Goal: Information Seeking & Learning: Compare options

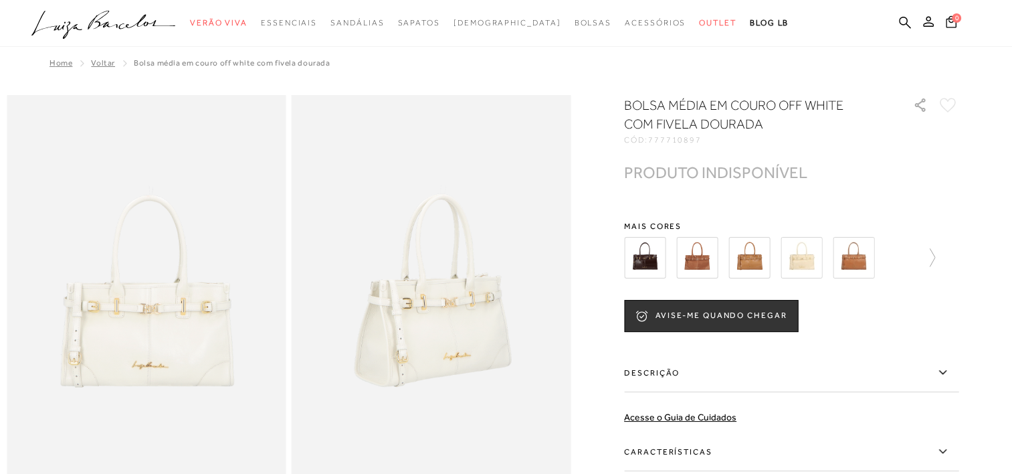
click at [682, 261] on img at bounding box center [696, 257] width 41 height 41
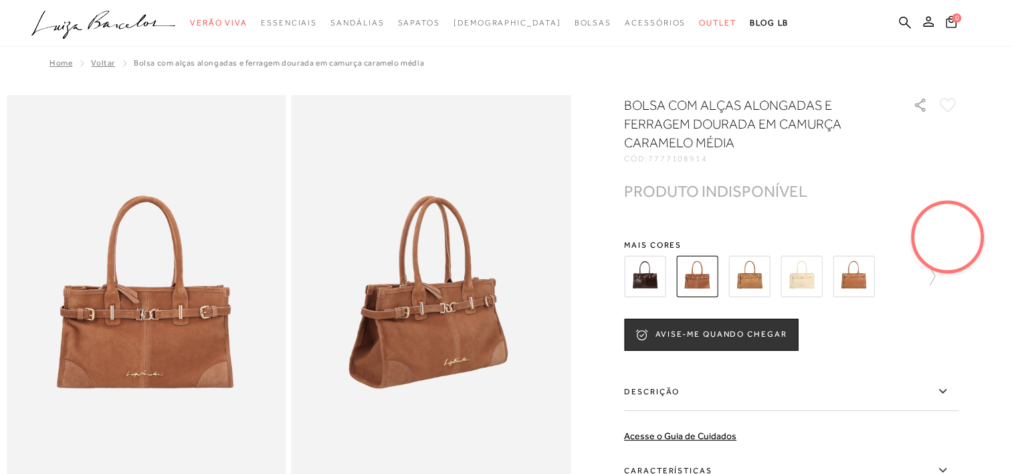
click at [756, 274] on img at bounding box center [749, 276] width 41 height 41
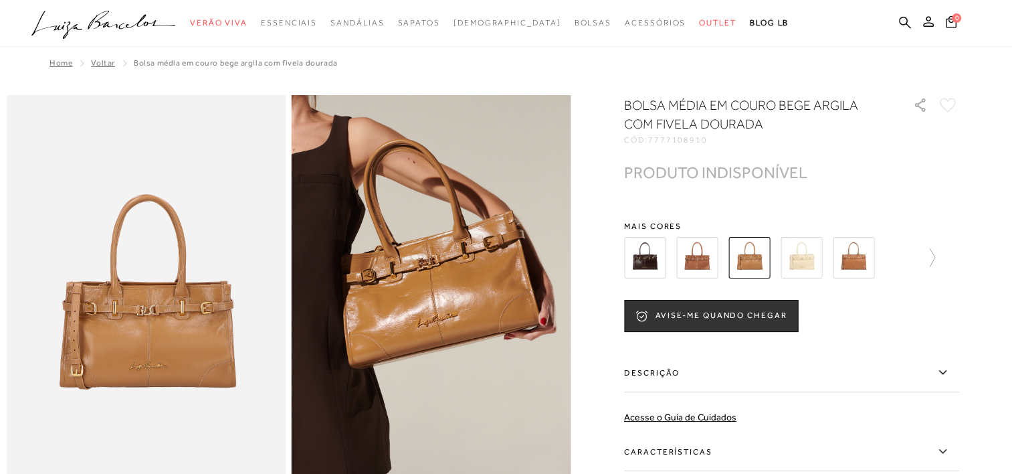
click at [802, 254] on img at bounding box center [801, 257] width 41 height 41
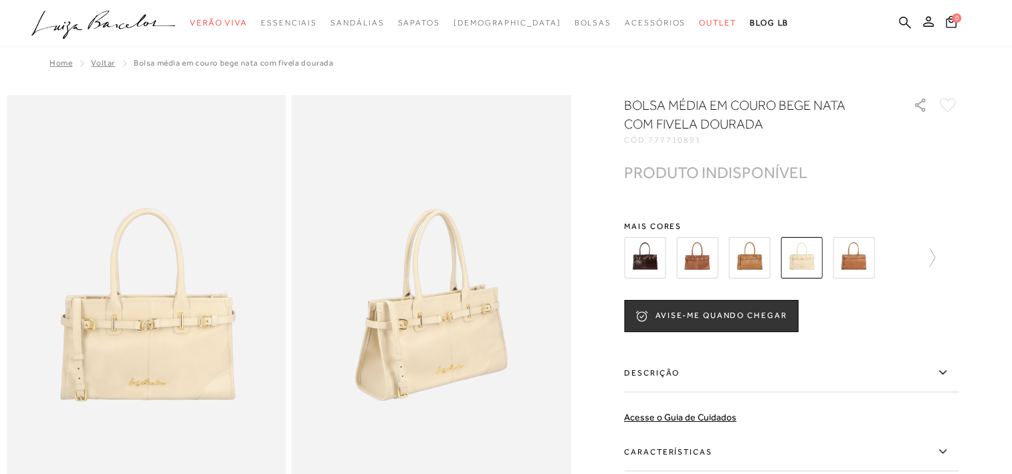
click at [851, 265] on img at bounding box center [853, 257] width 41 height 41
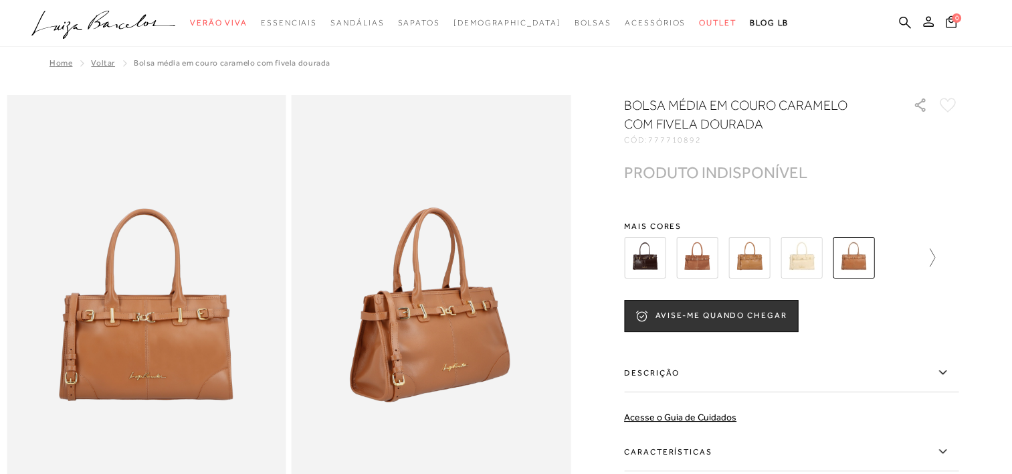
click at [935, 260] on icon at bounding box center [926, 257] width 19 height 19
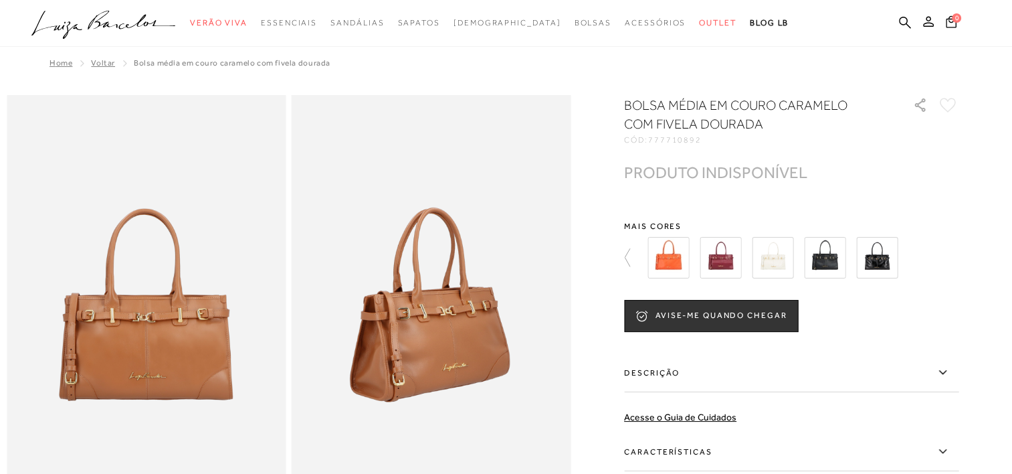
click at [671, 262] on img at bounding box center [668, 257] width 41 height 41
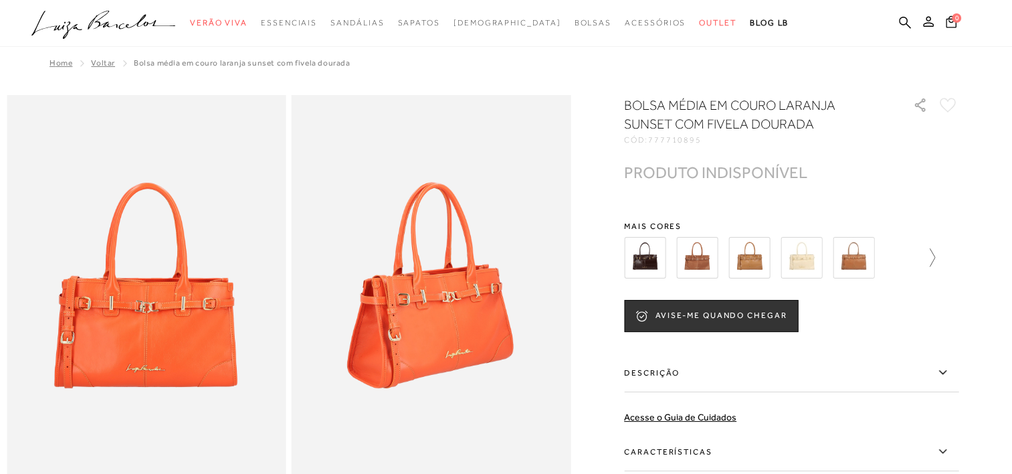
click at [935, 260] on icon at bounding box center [926, 257] width 19 height 19
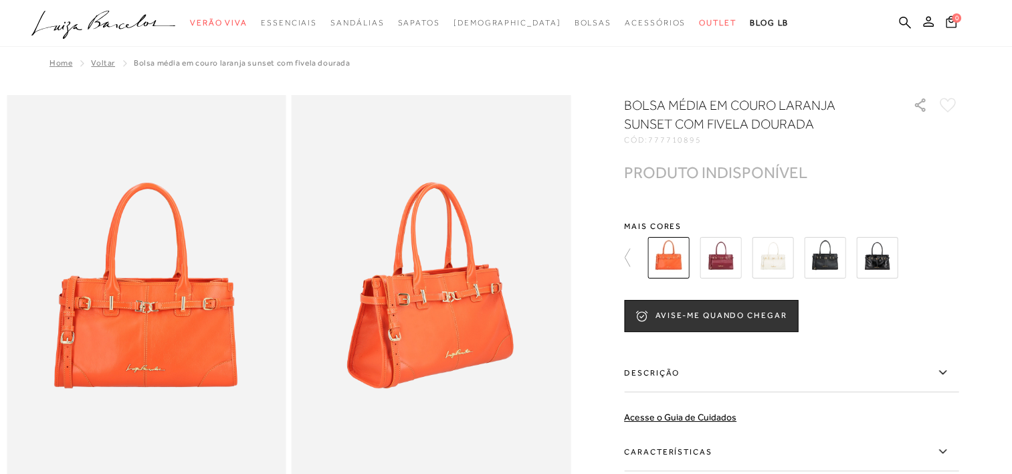
click at [719, 265] on img at bounding box center [720, 257] width 41 height 41
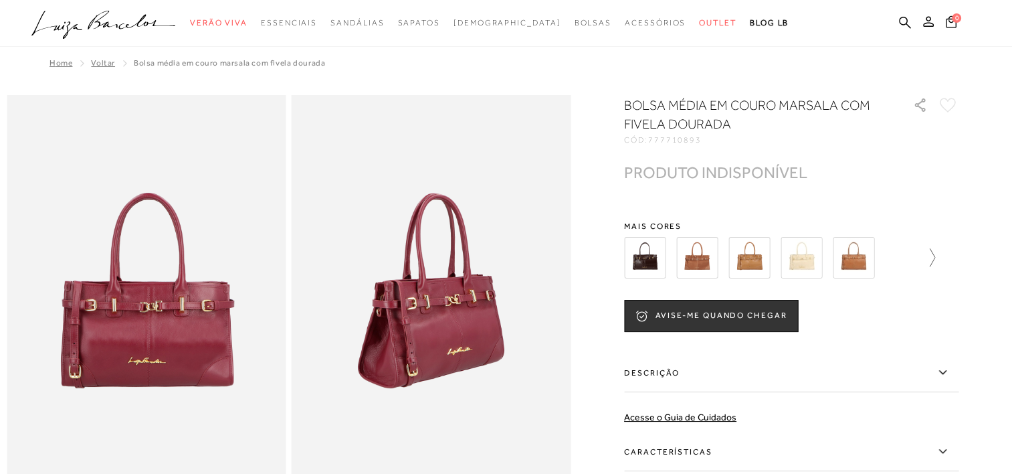
click at [933, 262] on icon at bounding box center [926, 257] width 19 height 19
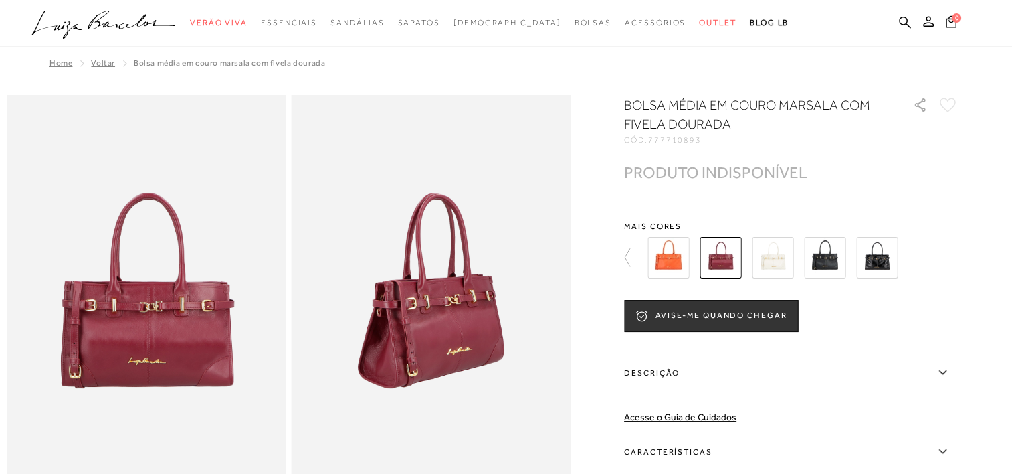
click at [781, 258] on img at bounding box center [772, 257] width 41 height 41
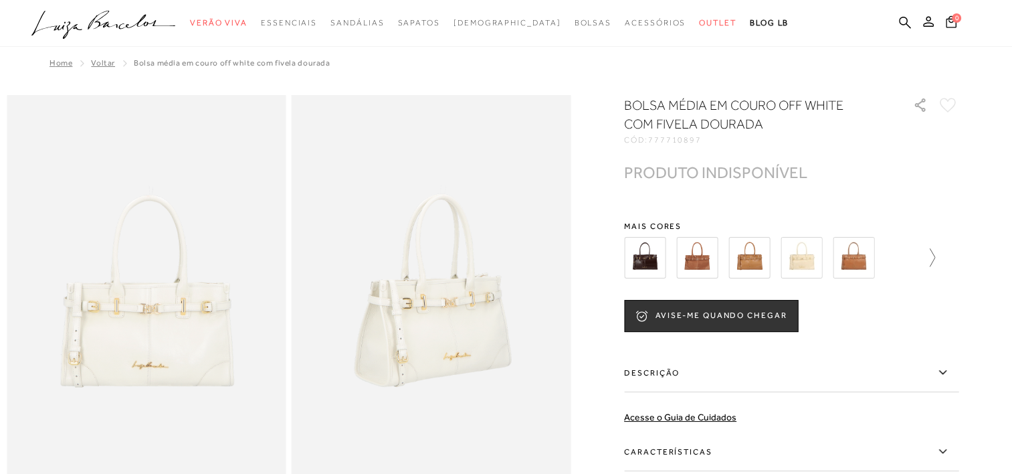
click at [935, 254] on icon at bounding box center [926, 257] width 19 height 19
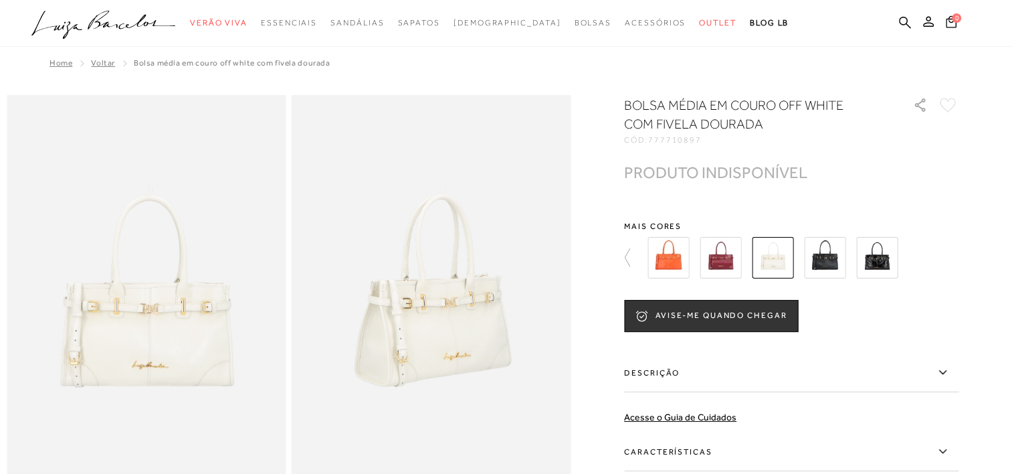
click at [838, 259] on img at bounding box center [824, 257] width 41 height 41
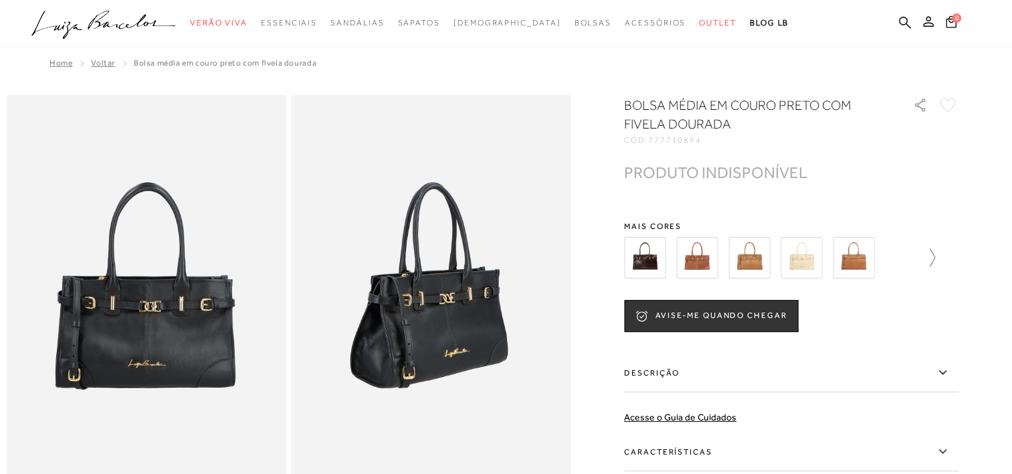
click at [935, 262] on icon at bounding box center [926, 257] width 19 height 19
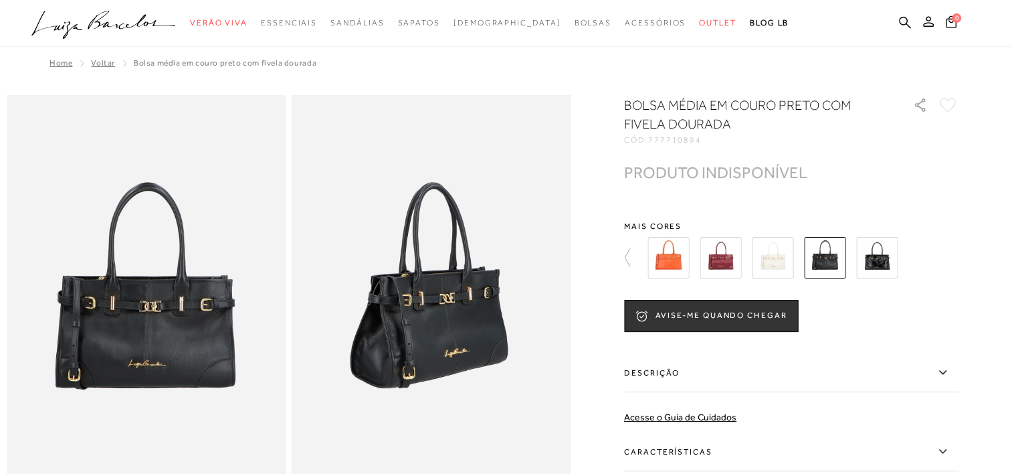
click at [871, 252] on img at bounding box center [876, 257] width 41 height 41
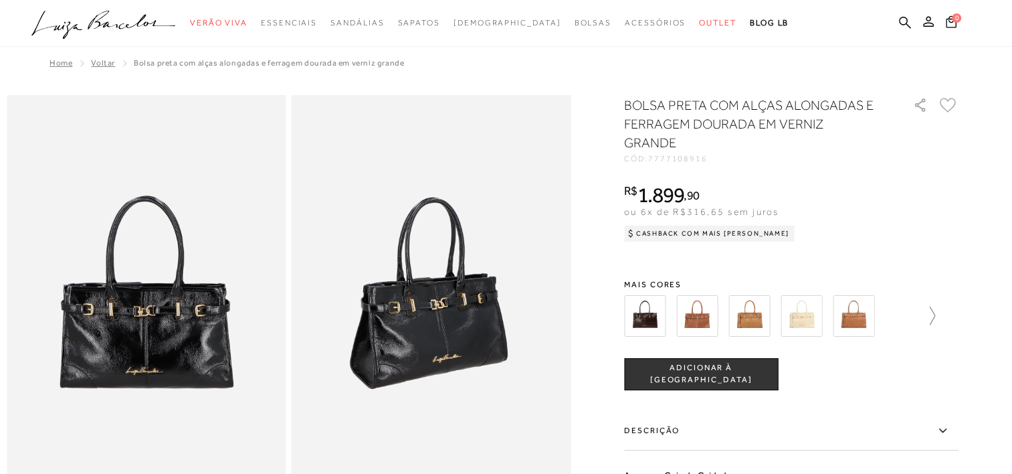
click at [935, 318] on icon at bounding box center [926, 315] width 19 height 19
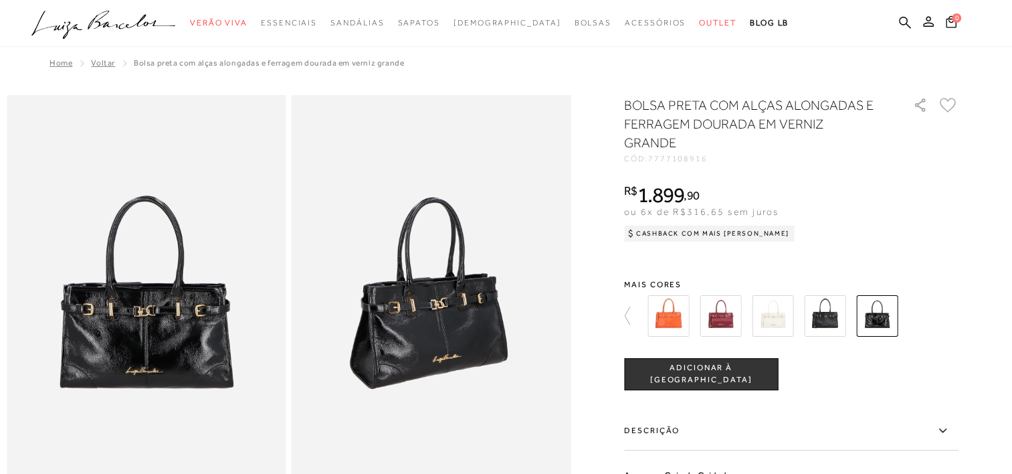
click at [936, 318] on div at bounding box center [799, 316] width 311 height 50
click at [632, 320] on icon at bounding box center [633, 315] width 19 height 19
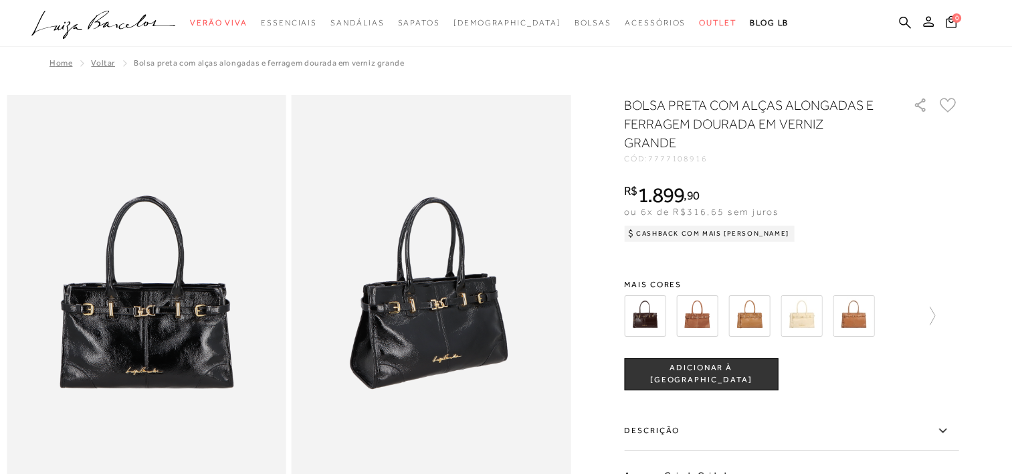
click at [644, 316] on img at bounding box center [644, 315] width 41 height 41
